Goal: Task Accomplishment & Management: Use online tool/utility

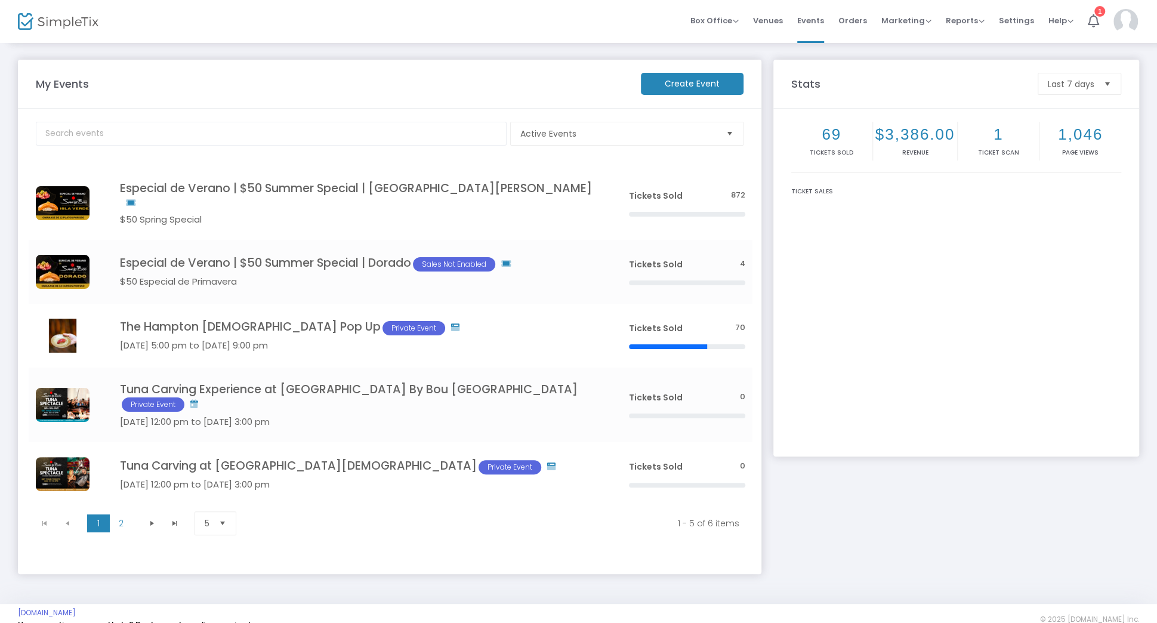
click at [698, 79] on m-button "Create Event" at bounding box center [692, 84] width 103 height 22
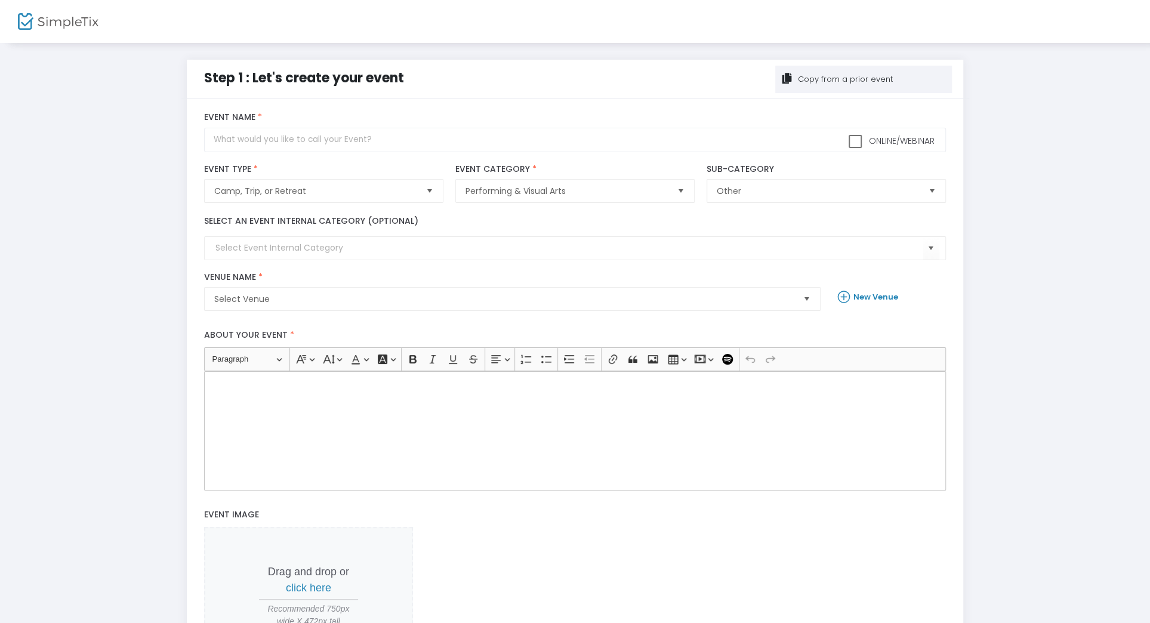
click at [38, 20] on img at bounding box center [58, 21] width 81 height 17
